Goal: Task Accomplishment & Management: Manage account settings

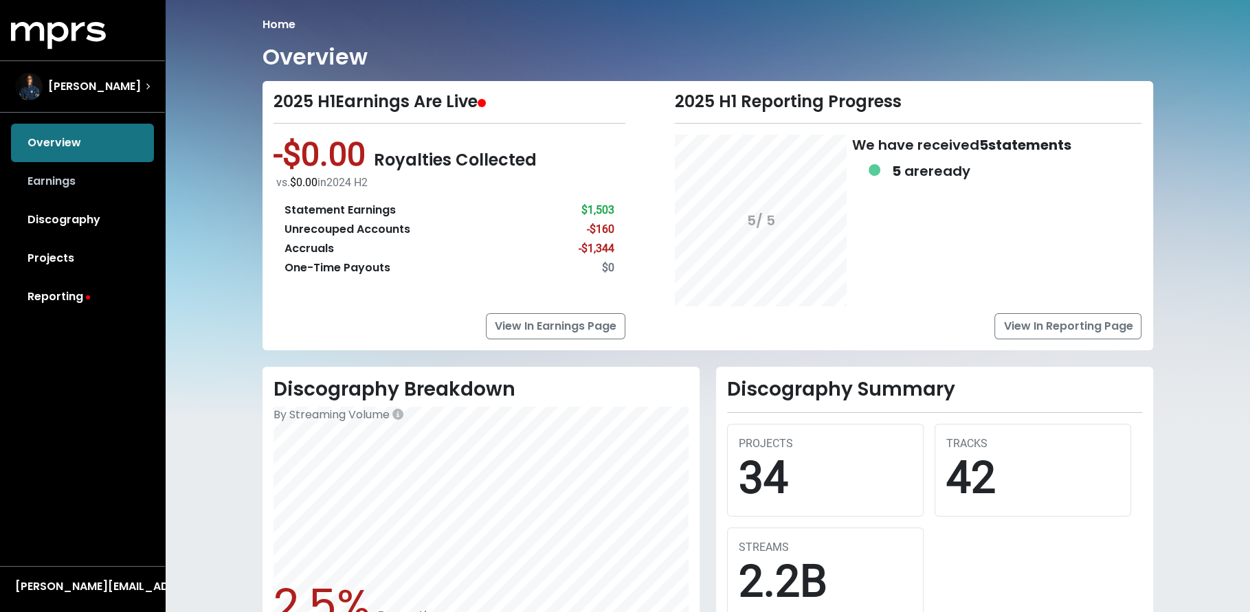
click at [78, 179] on link "Earnings" at bounding box center [82, 181] width 143 height 38
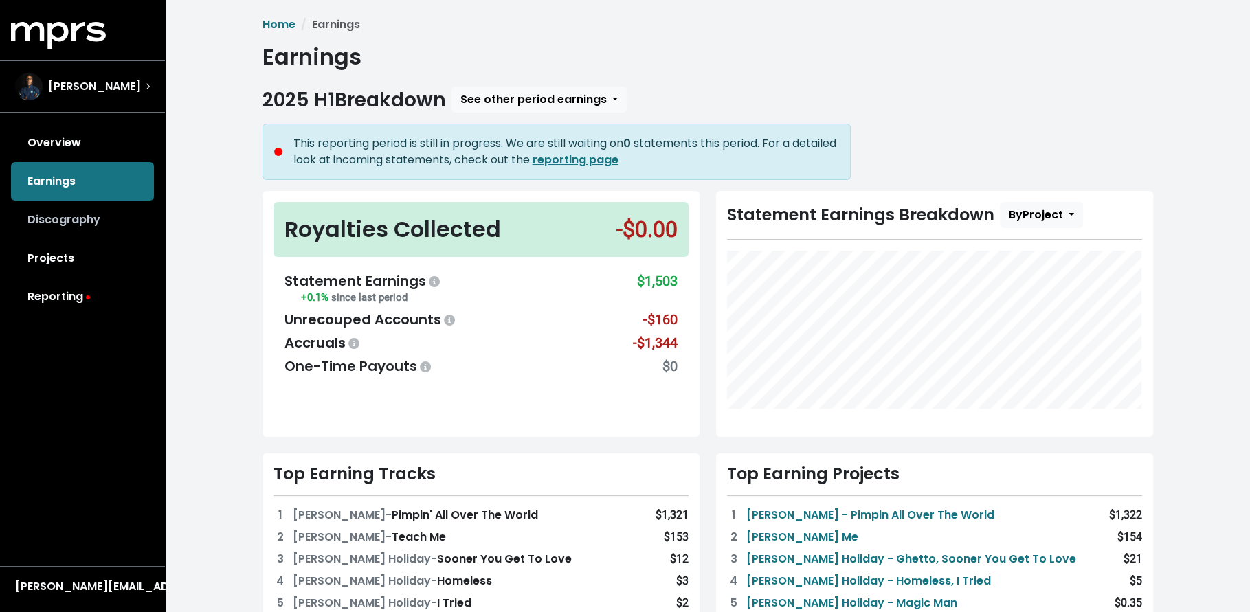
click at [77, 216] on link "Discography" at bounding box center [82, 220] width 143 height 38
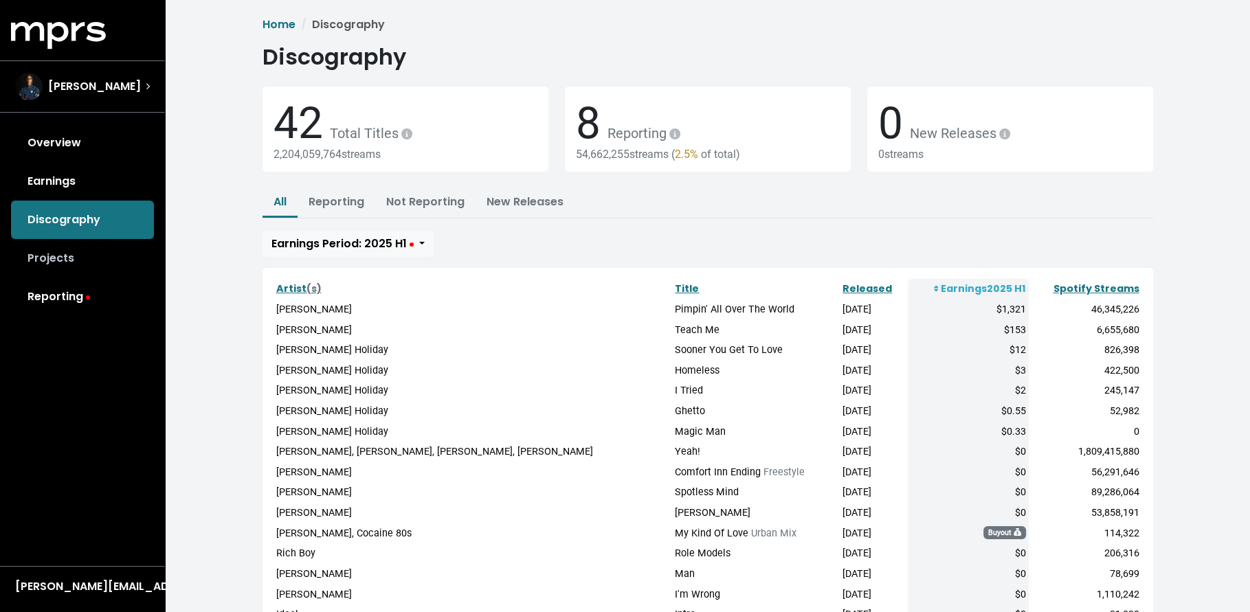
click at [76, 260] on link "Projects" at bounding box center [82, 258] width 143 height 38
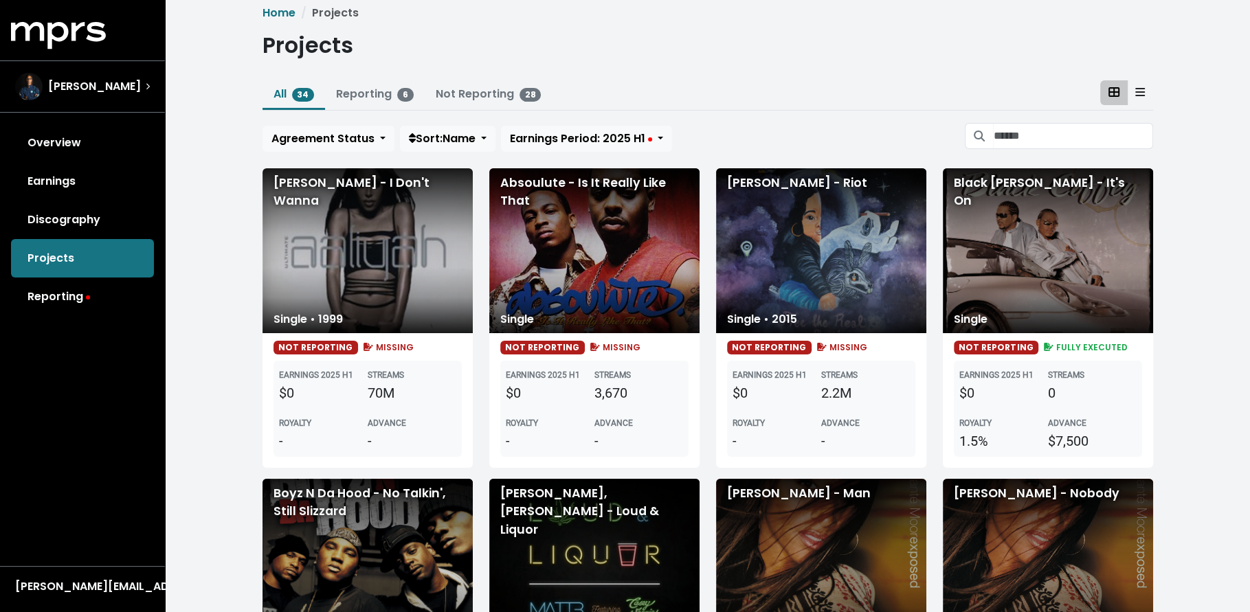
scroll to position [20, 0]
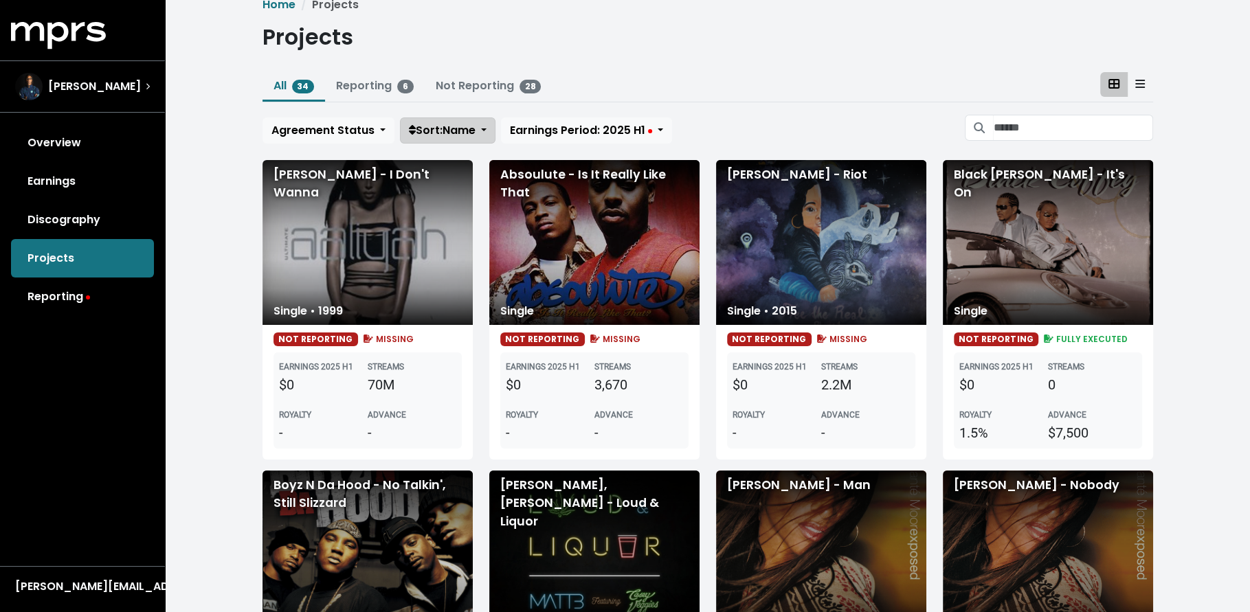
click at [455, 130] on span "Sort: Name" at bounding box center [442, 130] width 67 height 16
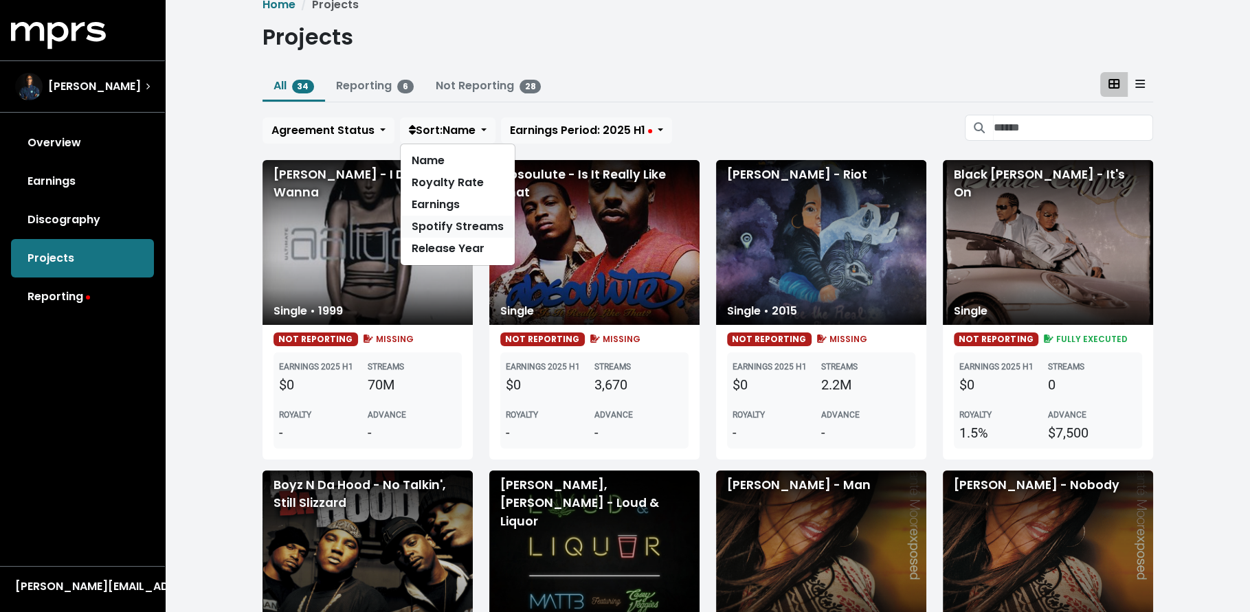
click at [466, 223] on link "Spotify Streams" at bounding box center [458, 227] width 114 height 22
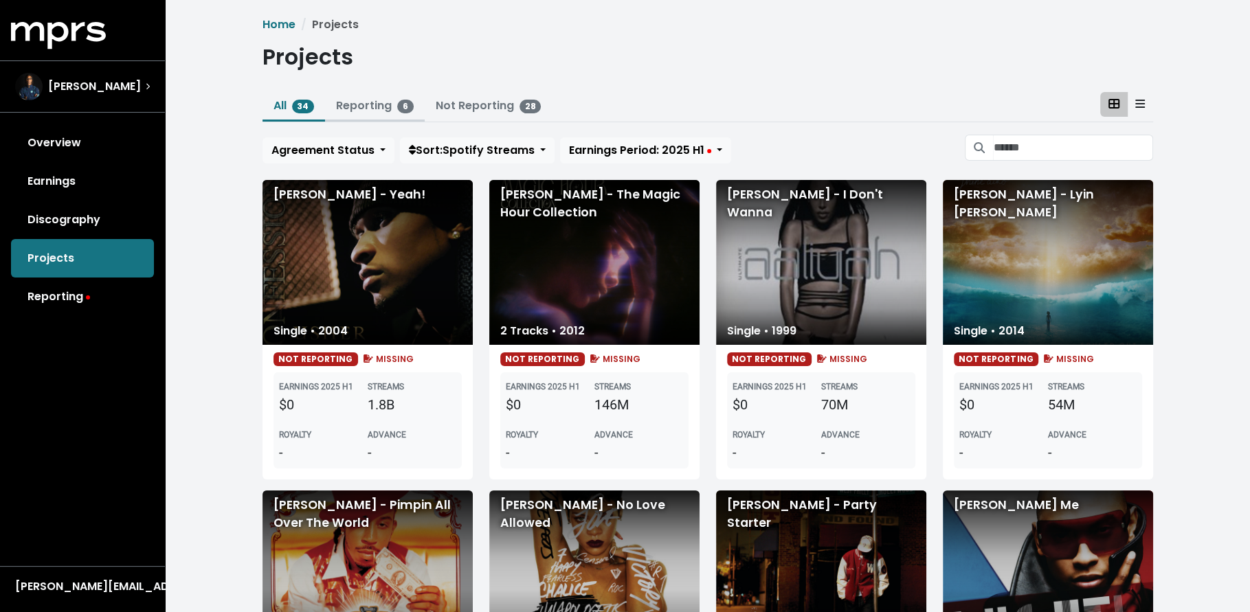
click at [381, 99] on link "Reporting 6" at bounding box center [375, 106] width 78 height 16
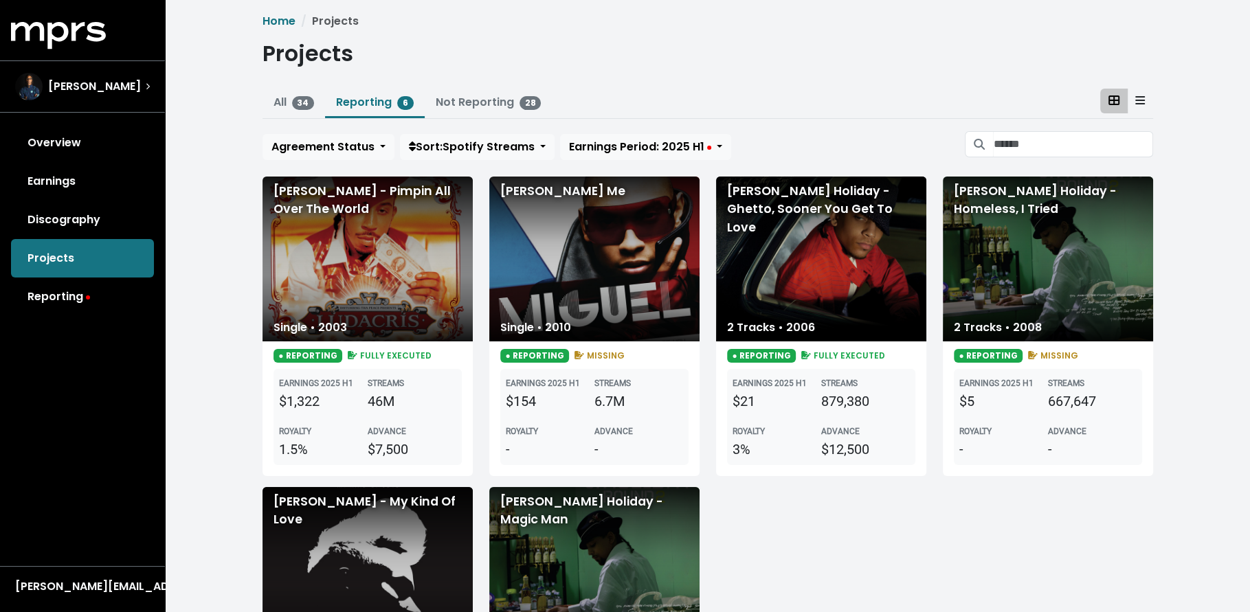
scroll to position [4, 0]
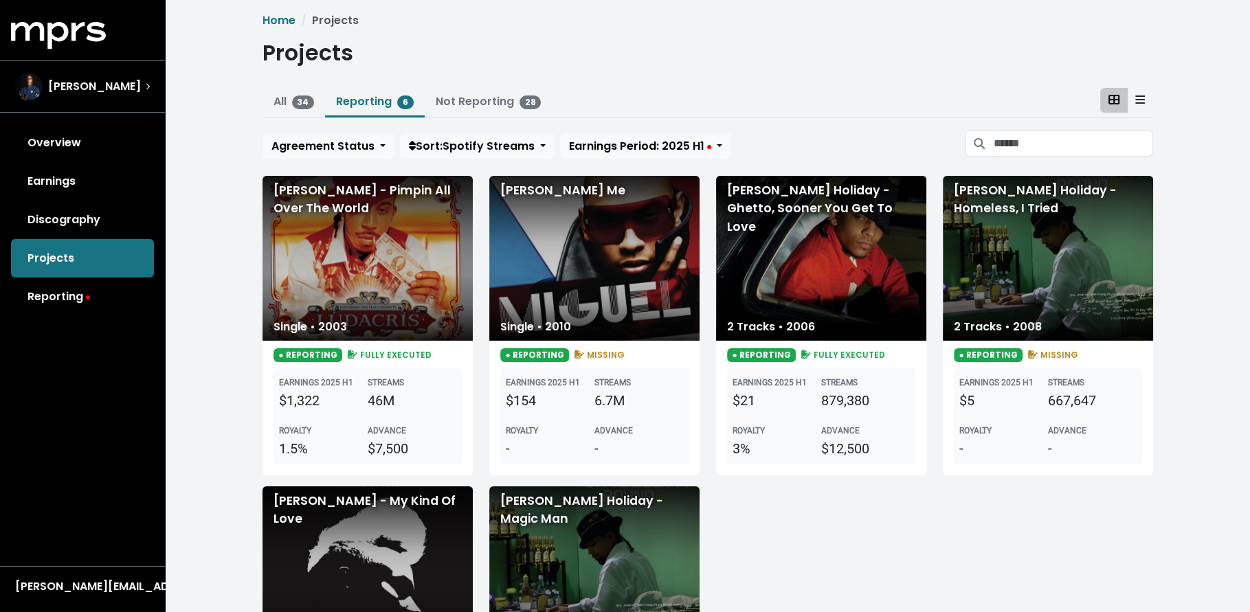
click at [1141, 96] on icon at bounding box center [1140, 100] width 10 height 8
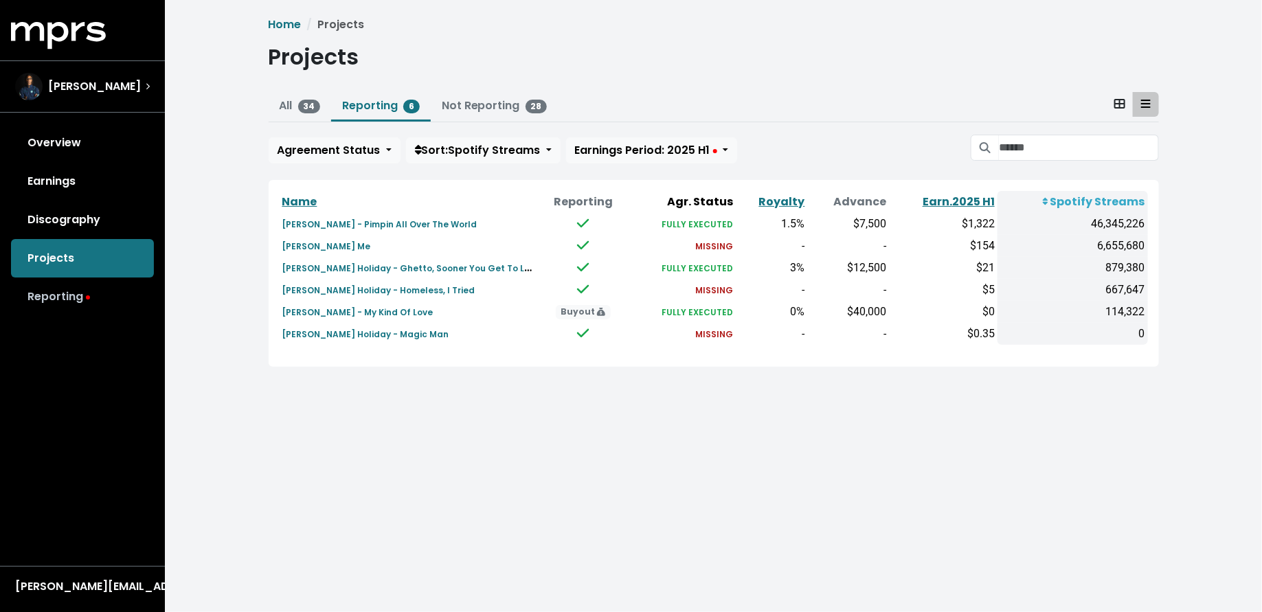
click at [117, 309] on link "Reporting" at bounding box center [82, 297] width 143 height 38
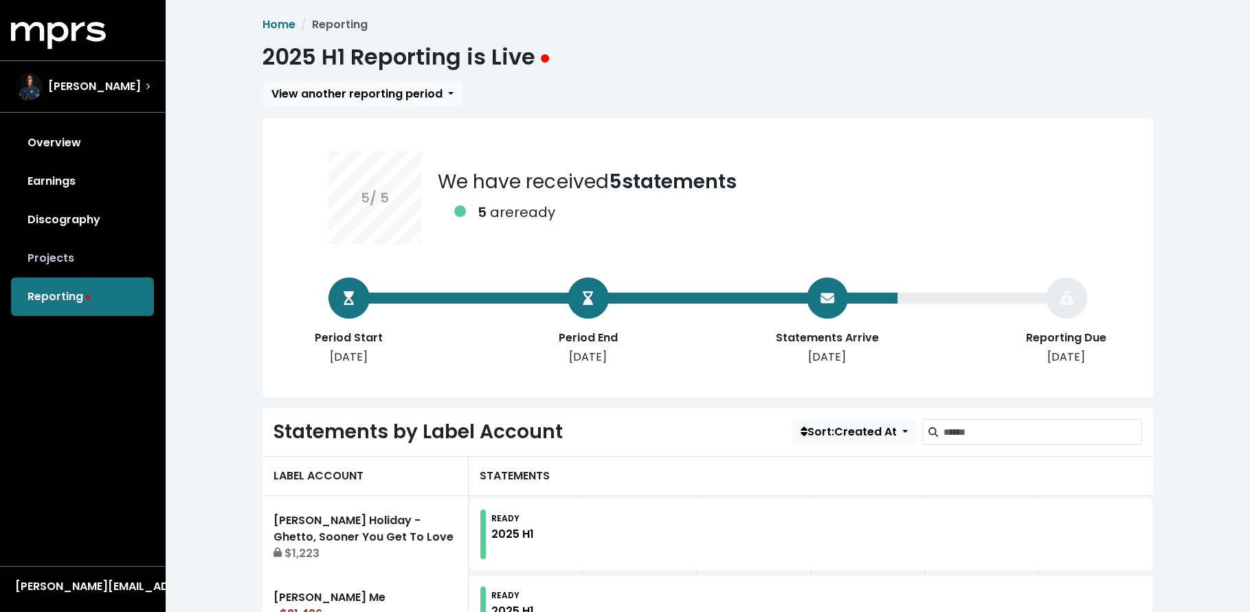
click at [88, 265] on link "Projects" at bounding box center [82, 258] width 143 height 38
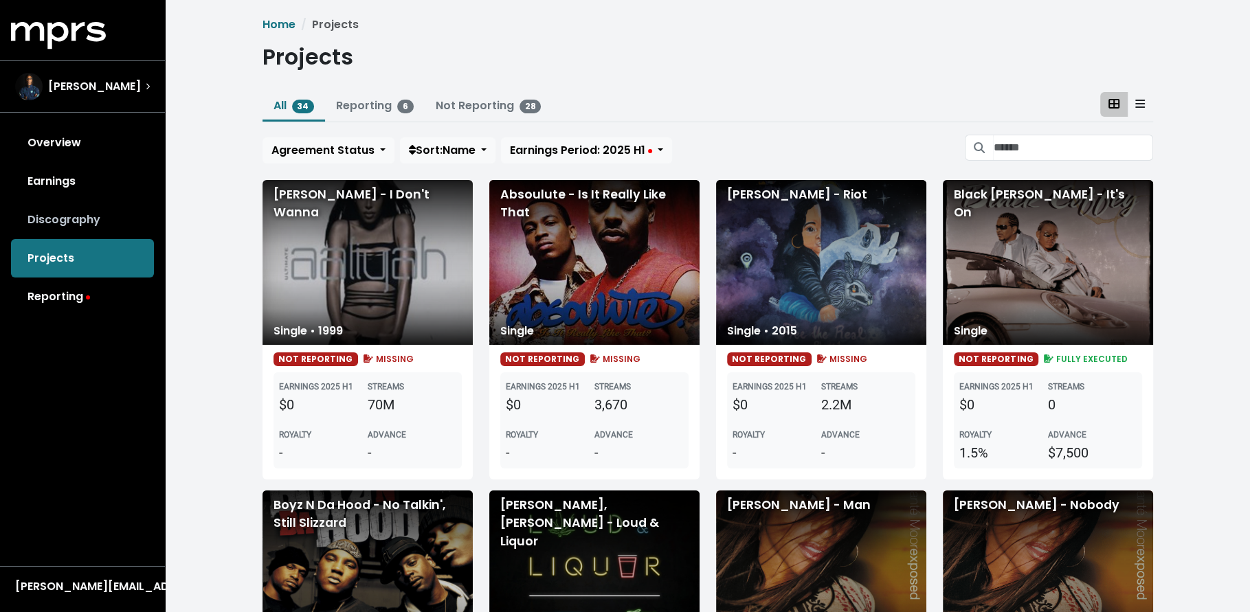
click at [89, 226] on link "Discography" at bounding box center [82, 220] width 143 height 38
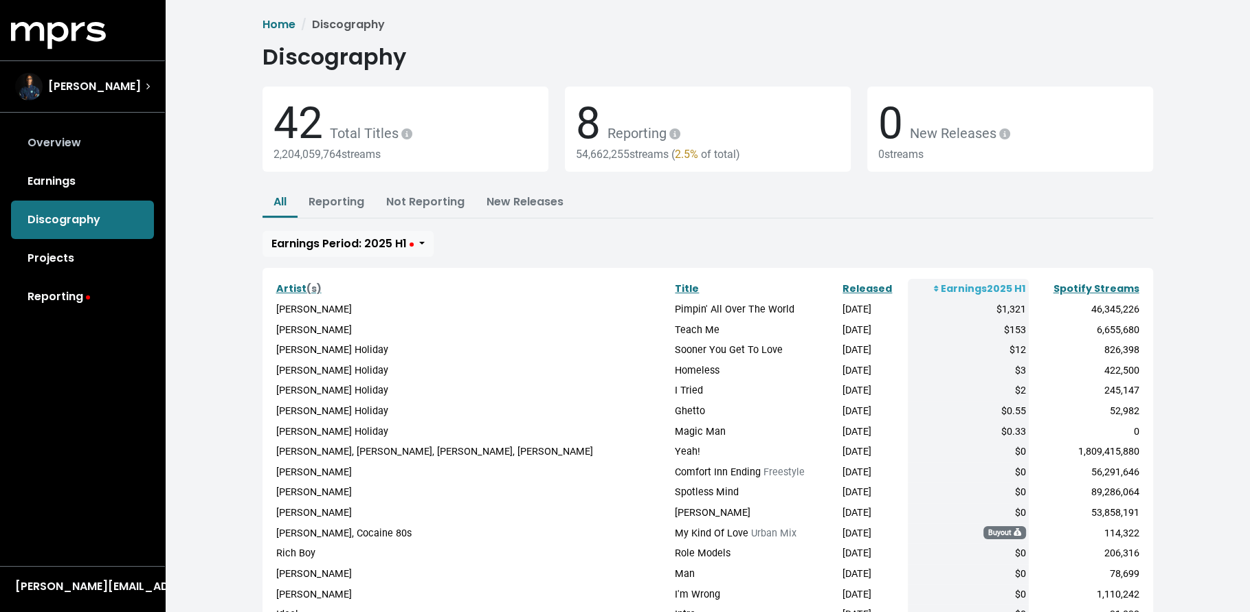
click at [95, 153] on link "Overview" at bounding box center [82, 143] width 143 height 38
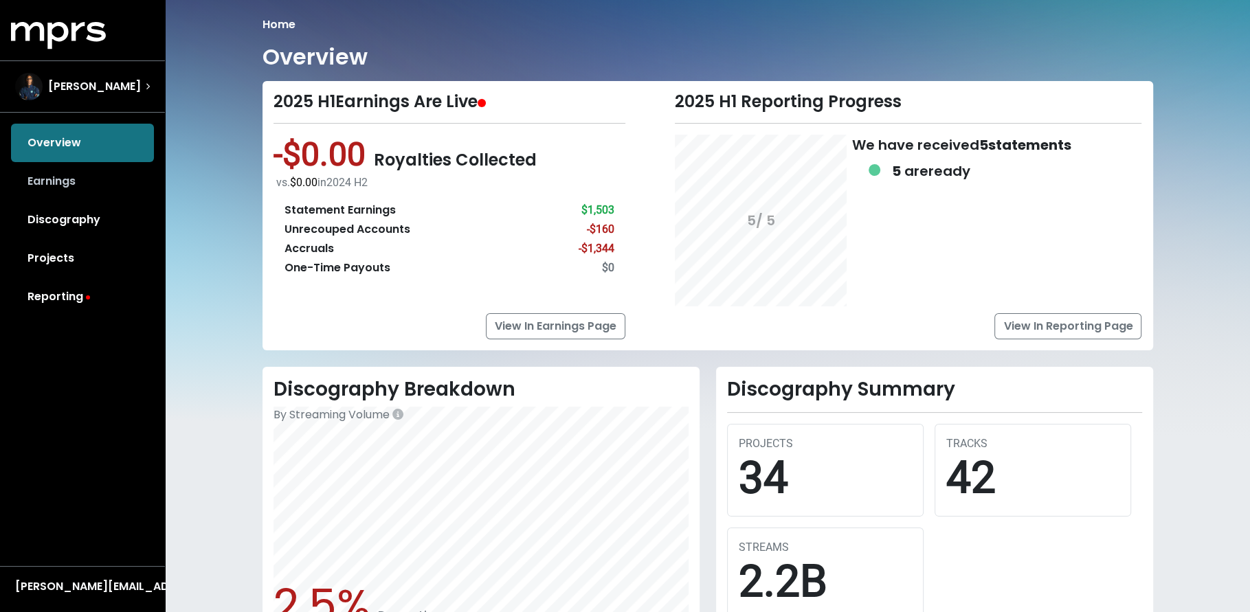
click at [89, 177] on link "Earnings" at bounding box center [82, 181] width 143 height 38
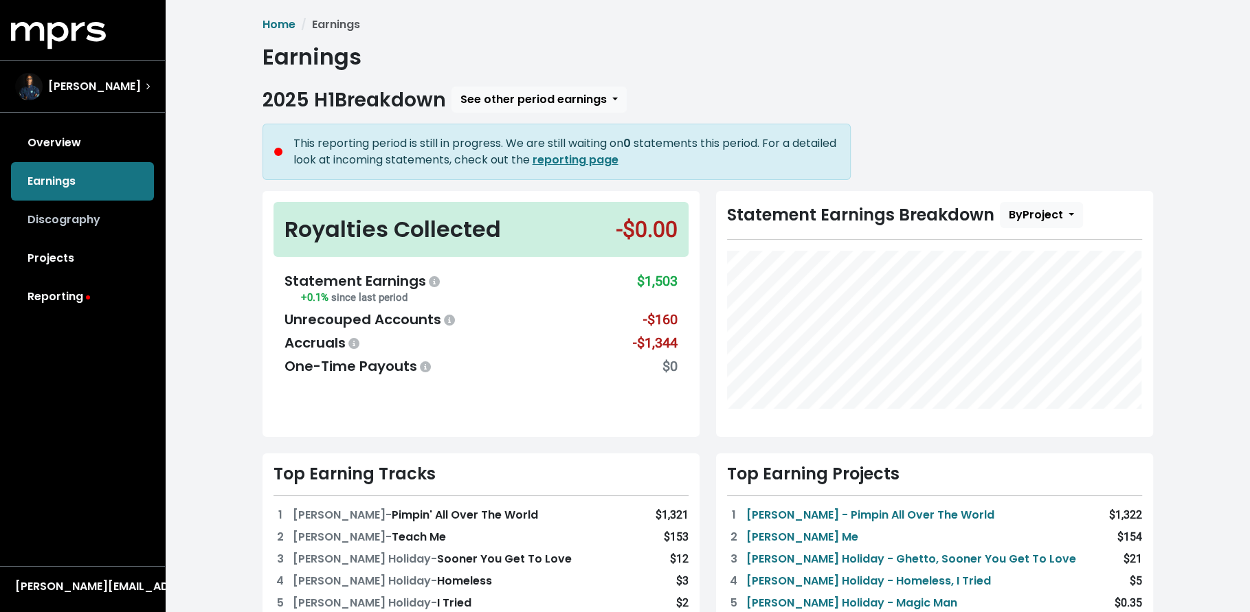
click at [91, 218] on link "Discography" at bounding box center [82, 220] width 143 height 38
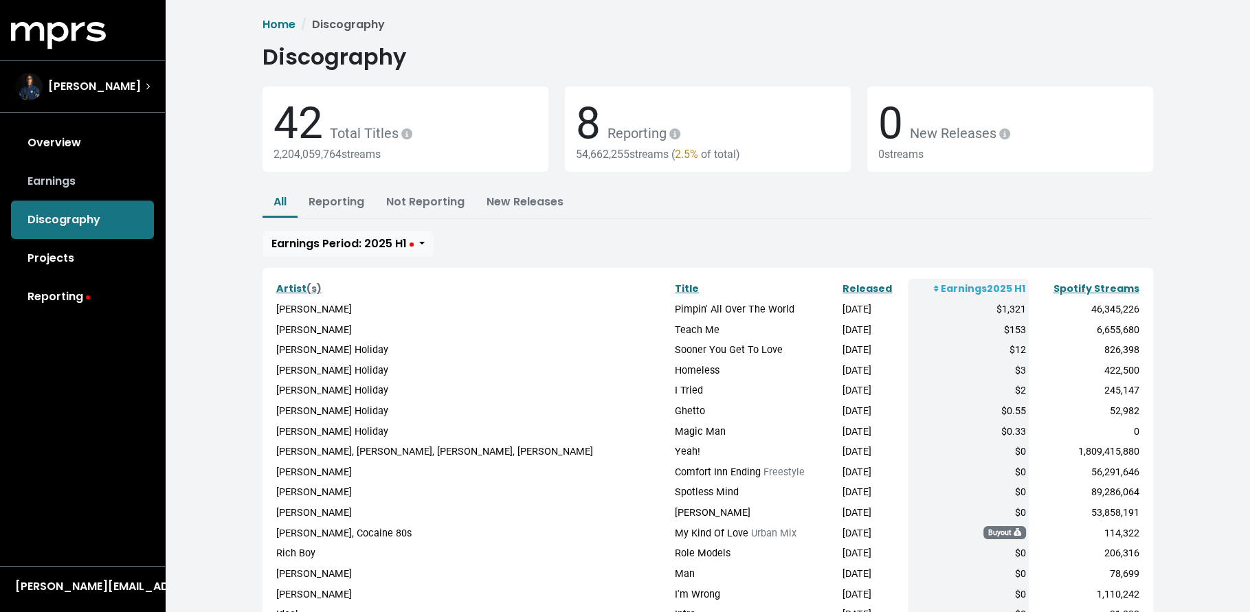
click at [97, 185] on link "Earnings" at bounding box center [82, 181] width 143 height 38
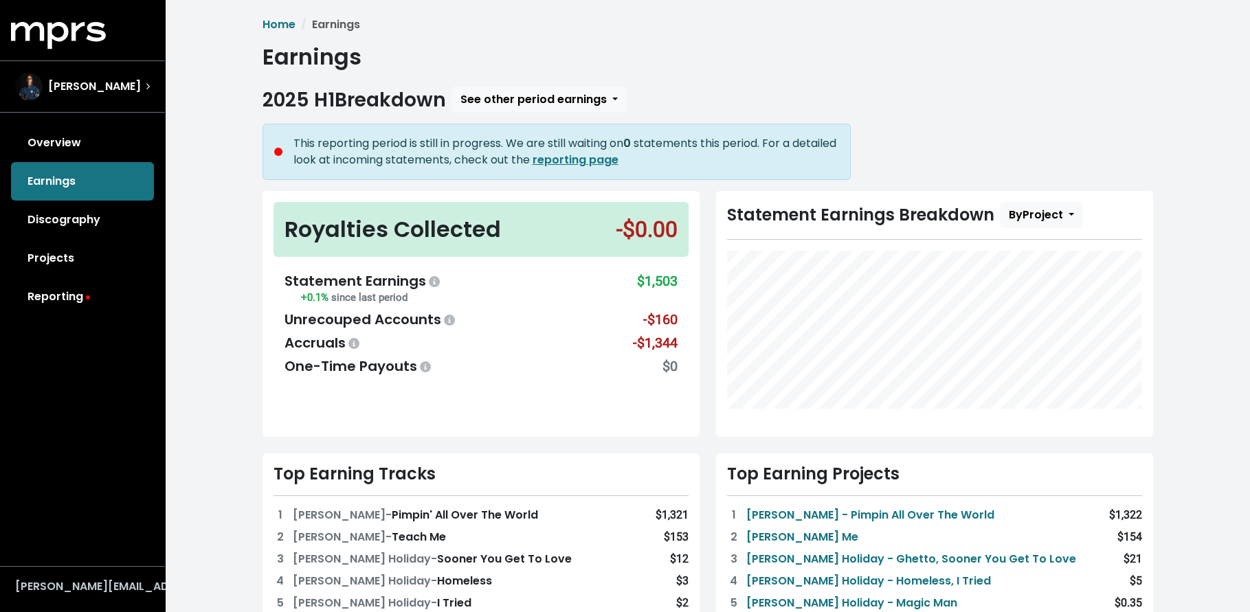
click at [86, 582] on div "[PERSON_NAME][EMAIL_ADDRESS][DOMAIN_NAME]" at bounding box center [82, 587] width 135 height 16
click at [80, 558] on button "Logout" at bounding box center [66, 560] width 109 height 20
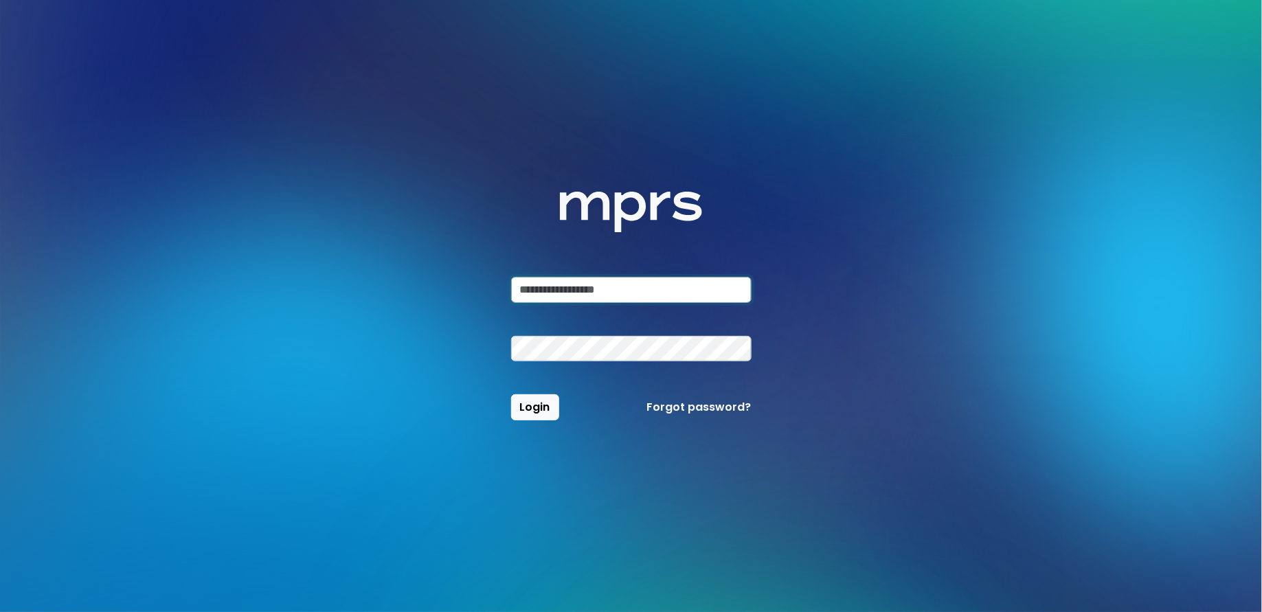
click at [659, 279] on input "email" at bounding box center [631, 290] width 240 height 26
type input "**********"
